Goal: Check status: Check status

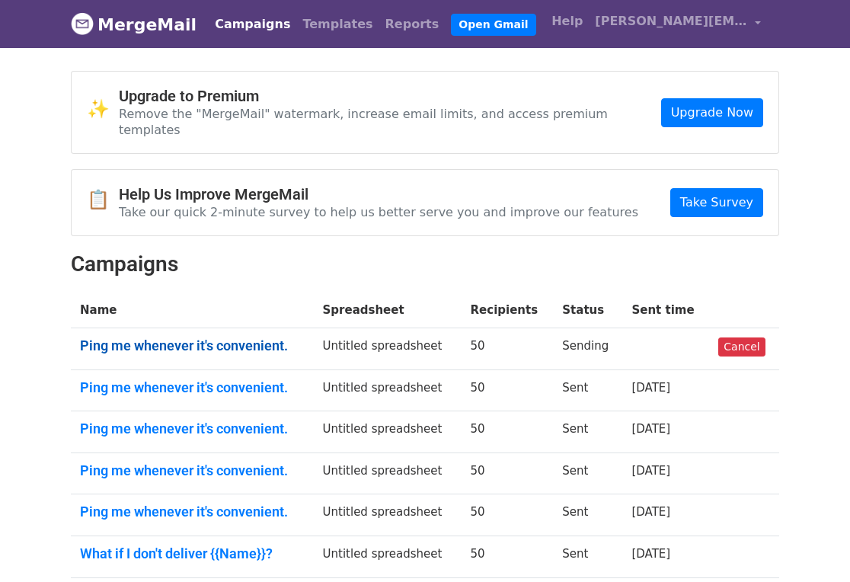
click at [218, 338] on link "Ping me whenever it's convenient." at bounding box center [192, 346] width 225 height 17
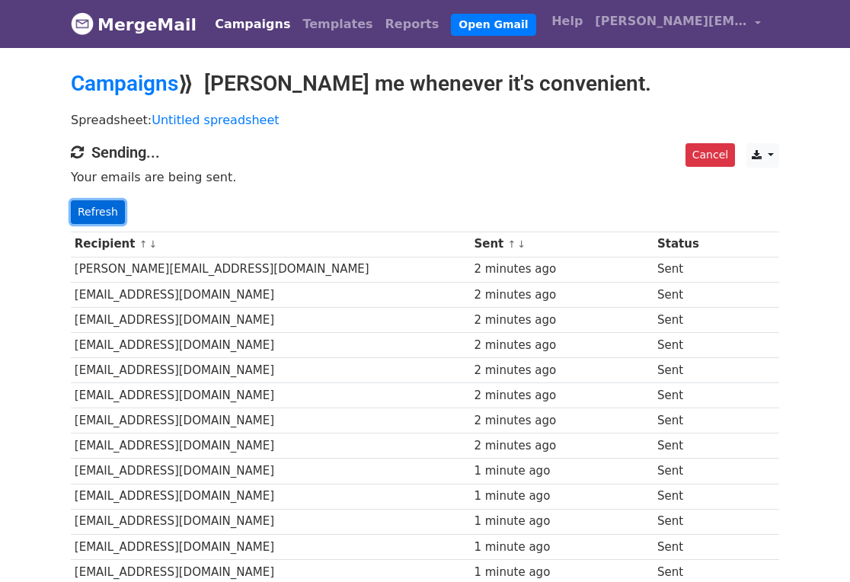
click at [98, 209] on link "Refresh" at bounding box center [98, 212] width 54 height 24
click at [98, 212] on link "Refresh" at bounding box center [98, 212] width 54 height 24
